Goal: Navigation & Orientation: Understand site structure

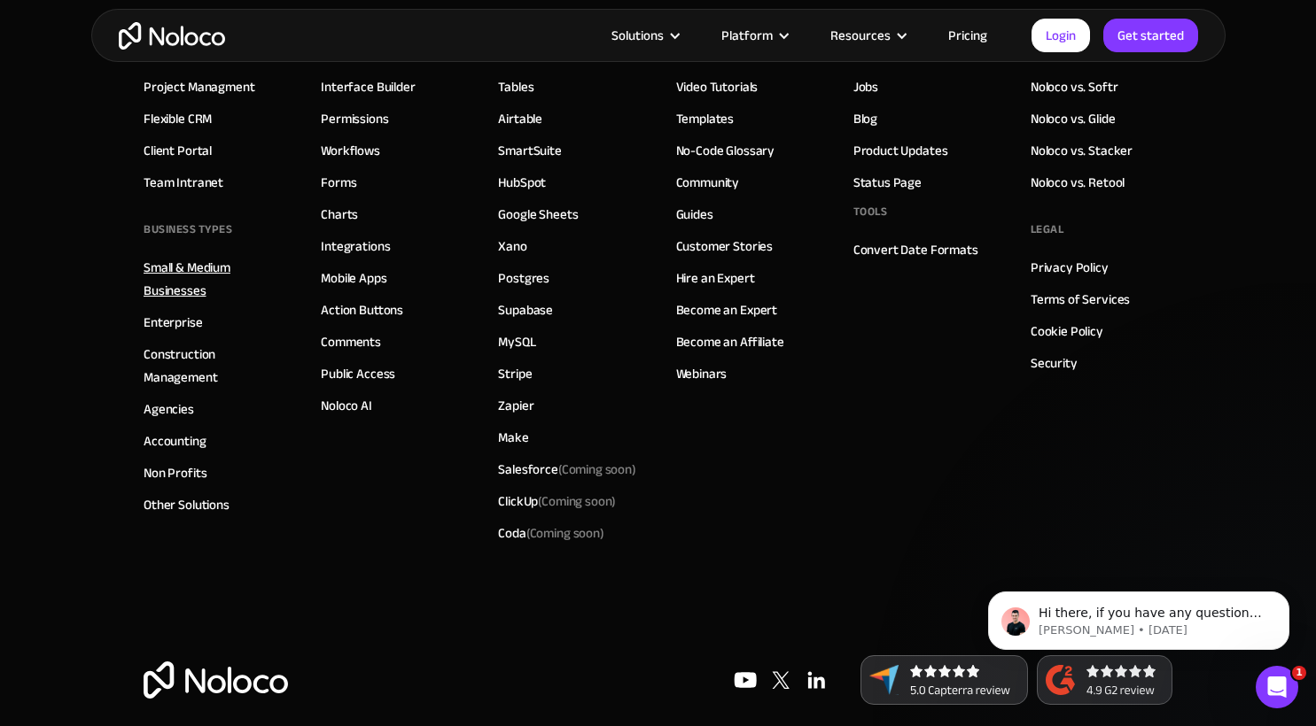
scroll to position [10007, 0]
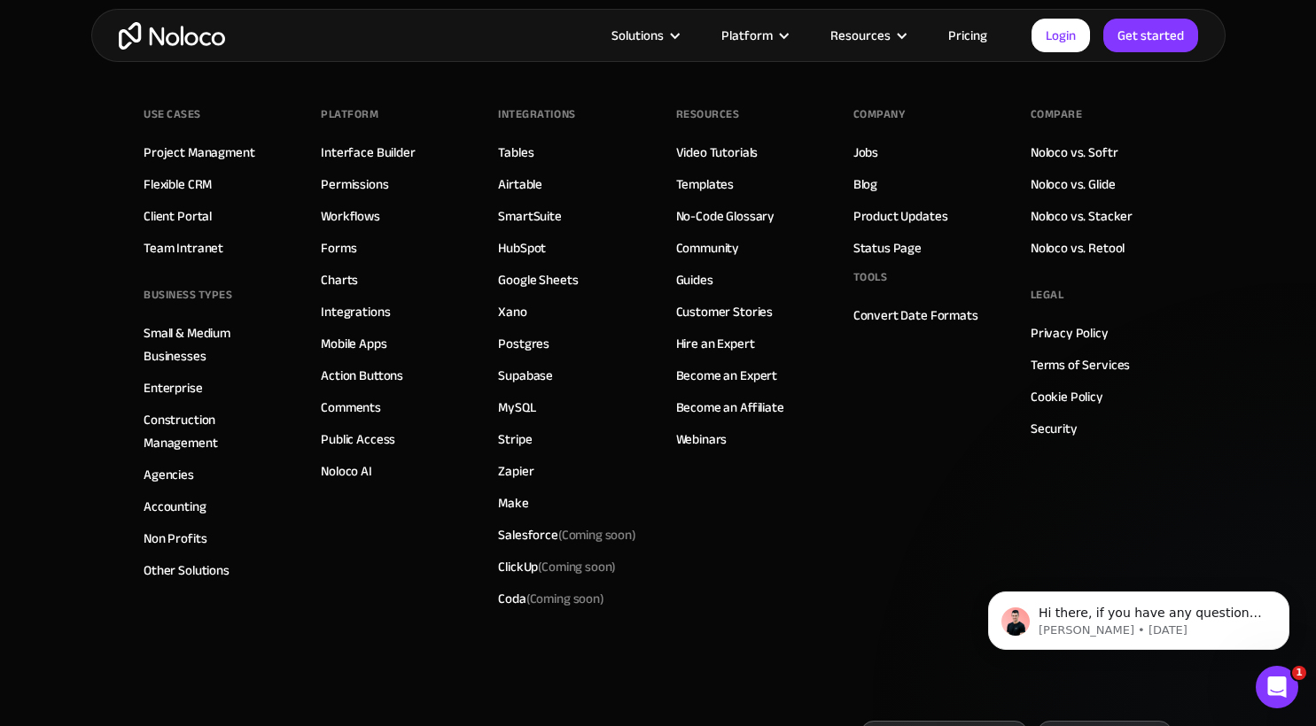
click at [539, 115] on div "INTEGRATIONS" at bounding box center [536, 114] width 77 height 27
click at [514, 151] on link "Tables" at bounding box center [515, 152] width 35 height 23
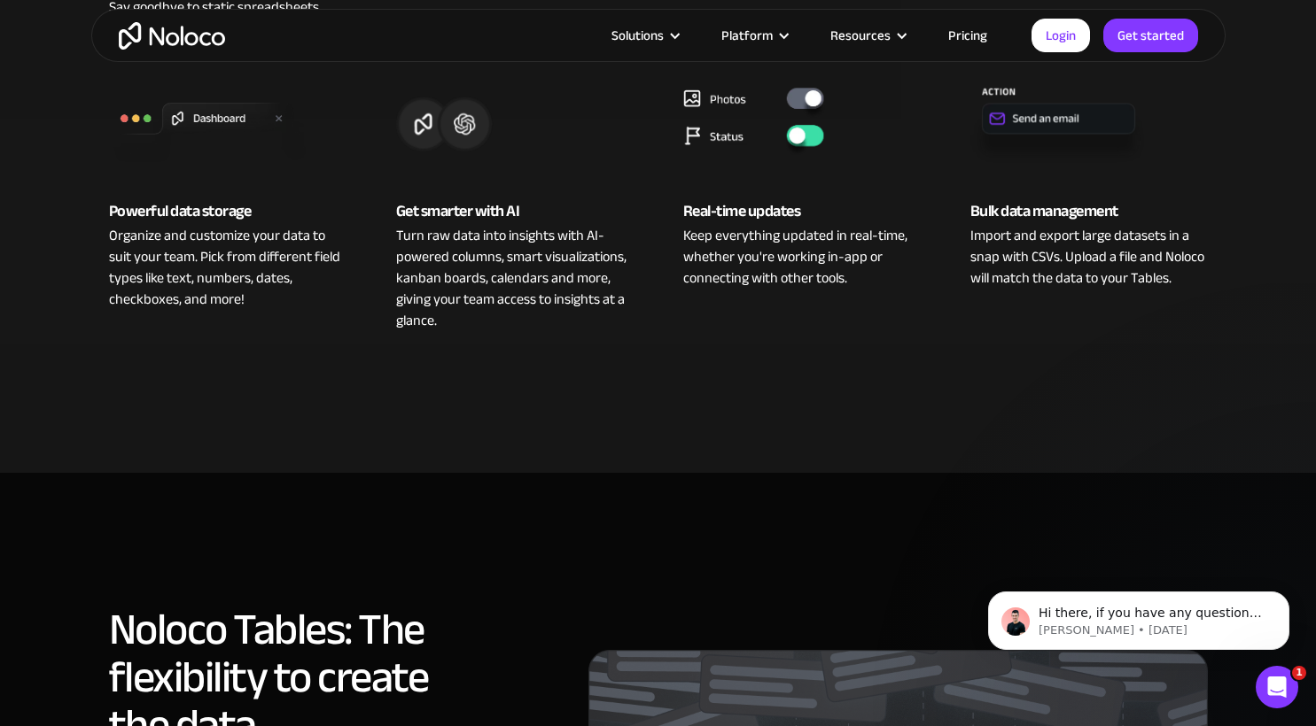
scroll to position [772, 0]
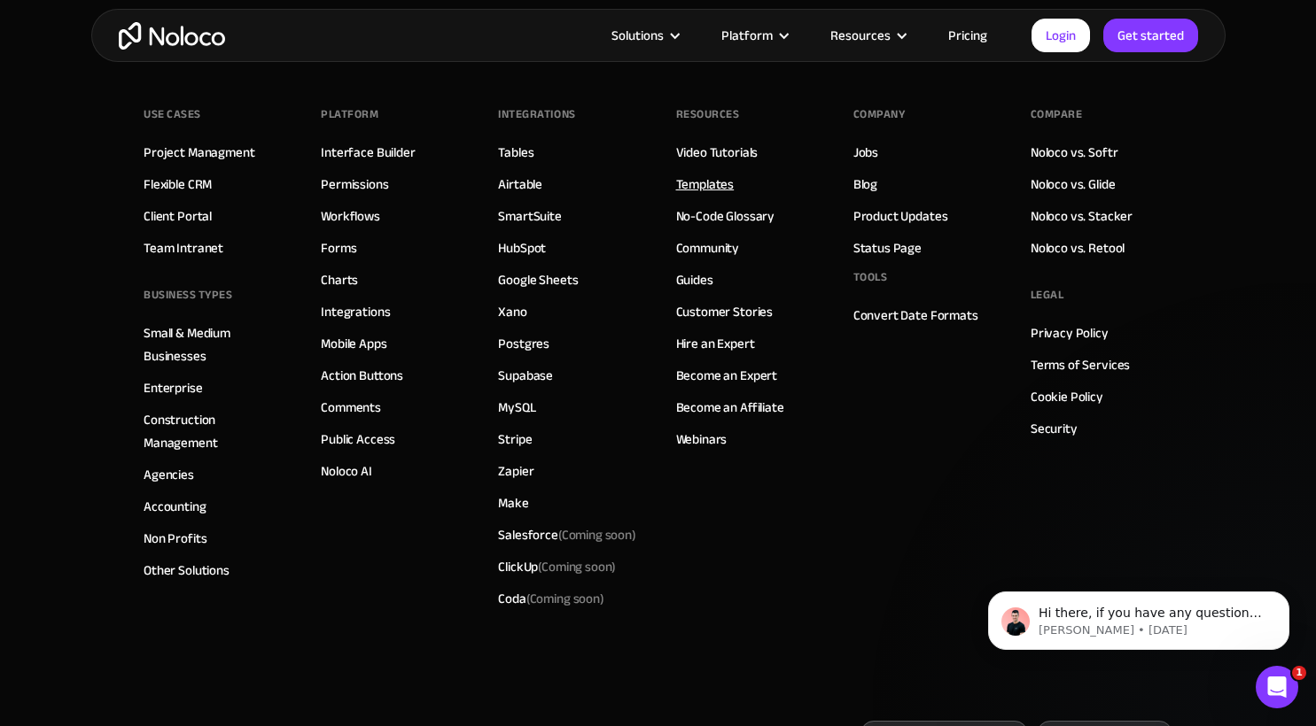
click at [714, 184] on link "Templates" at bounding box center [705, 184] width 58 height 23
